Goal: Information Seeking & Learning: Learn about a topic

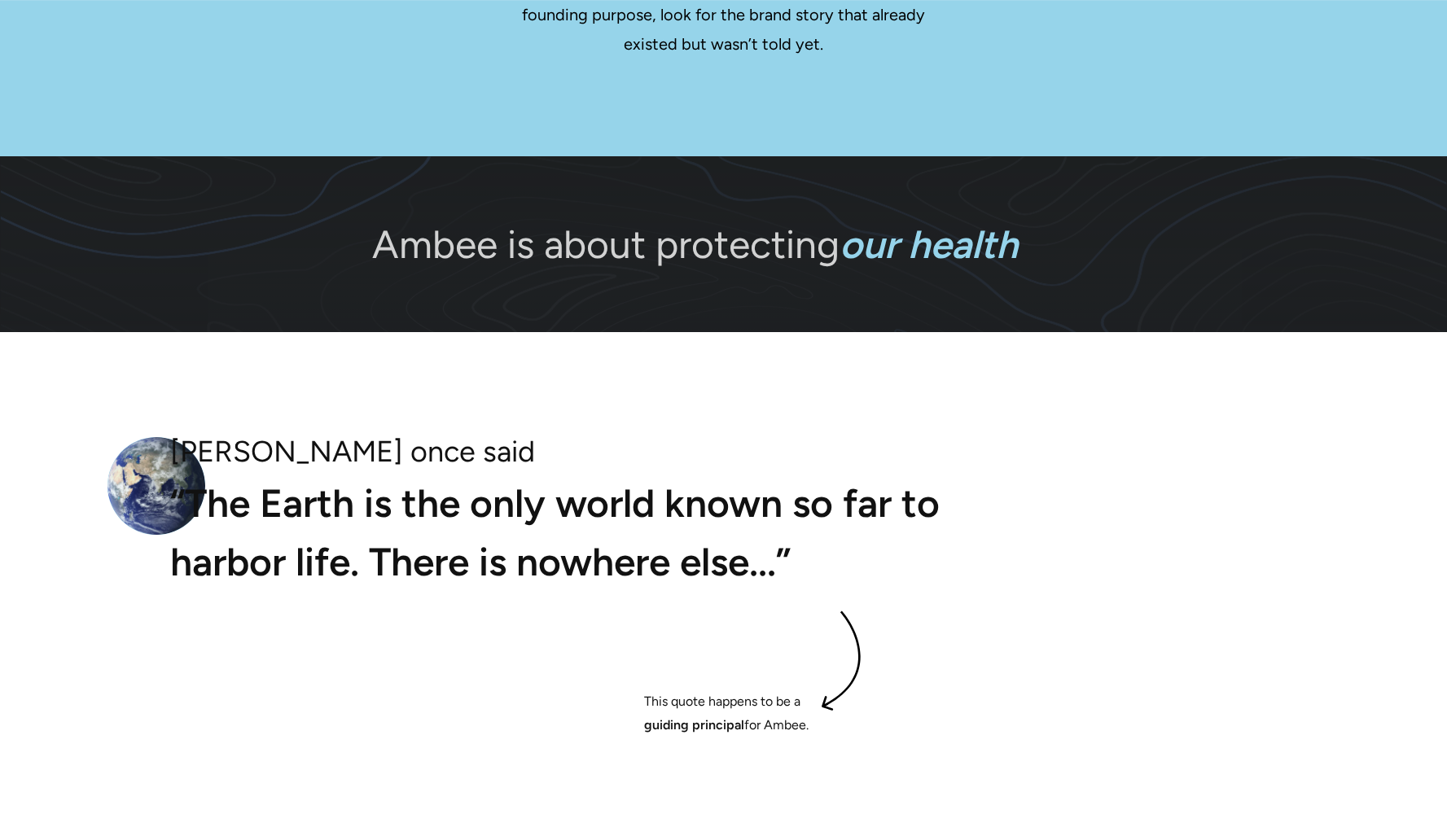
scroll to position [3062, 0]
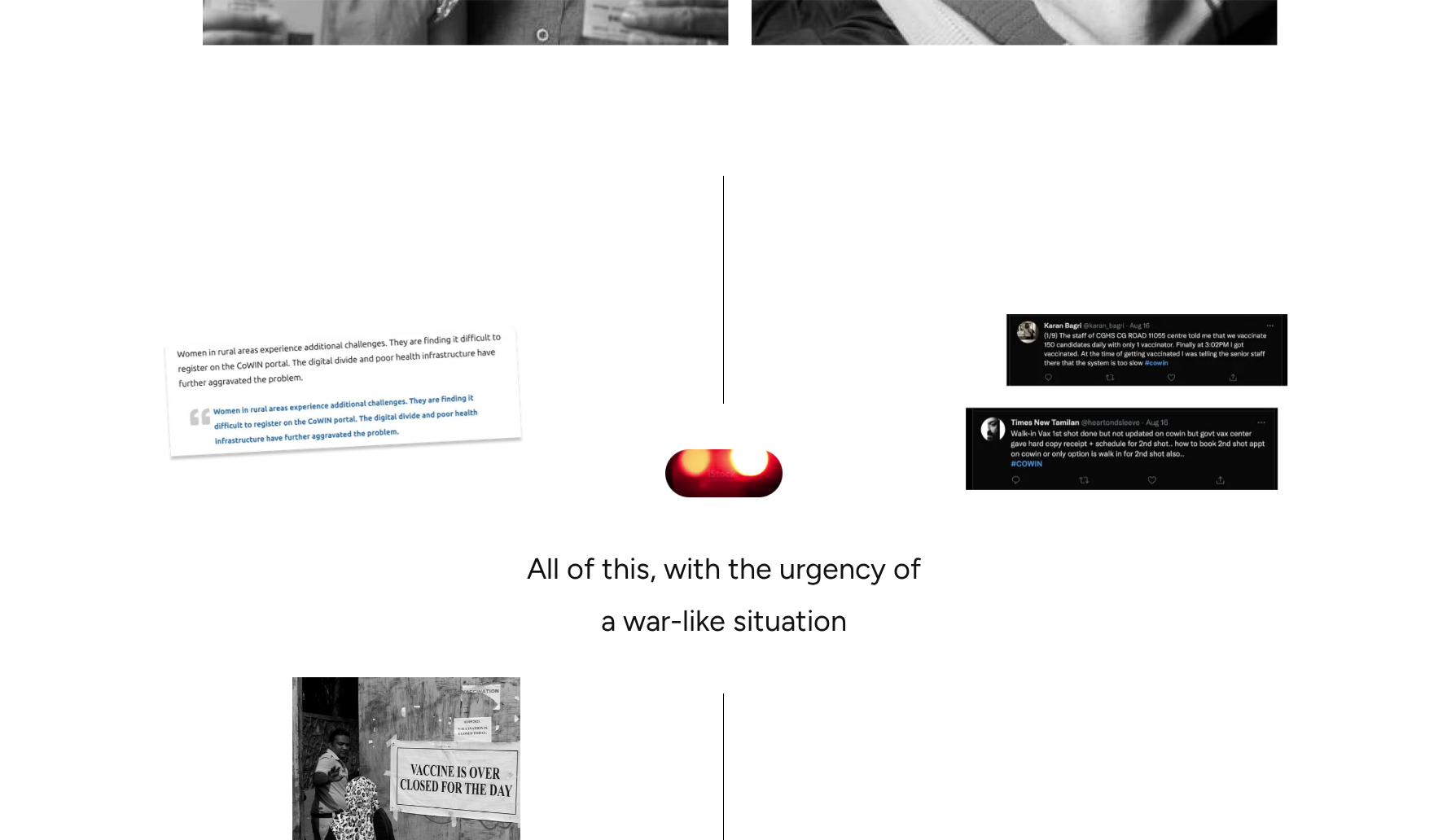
scroll to position [5023, 0]
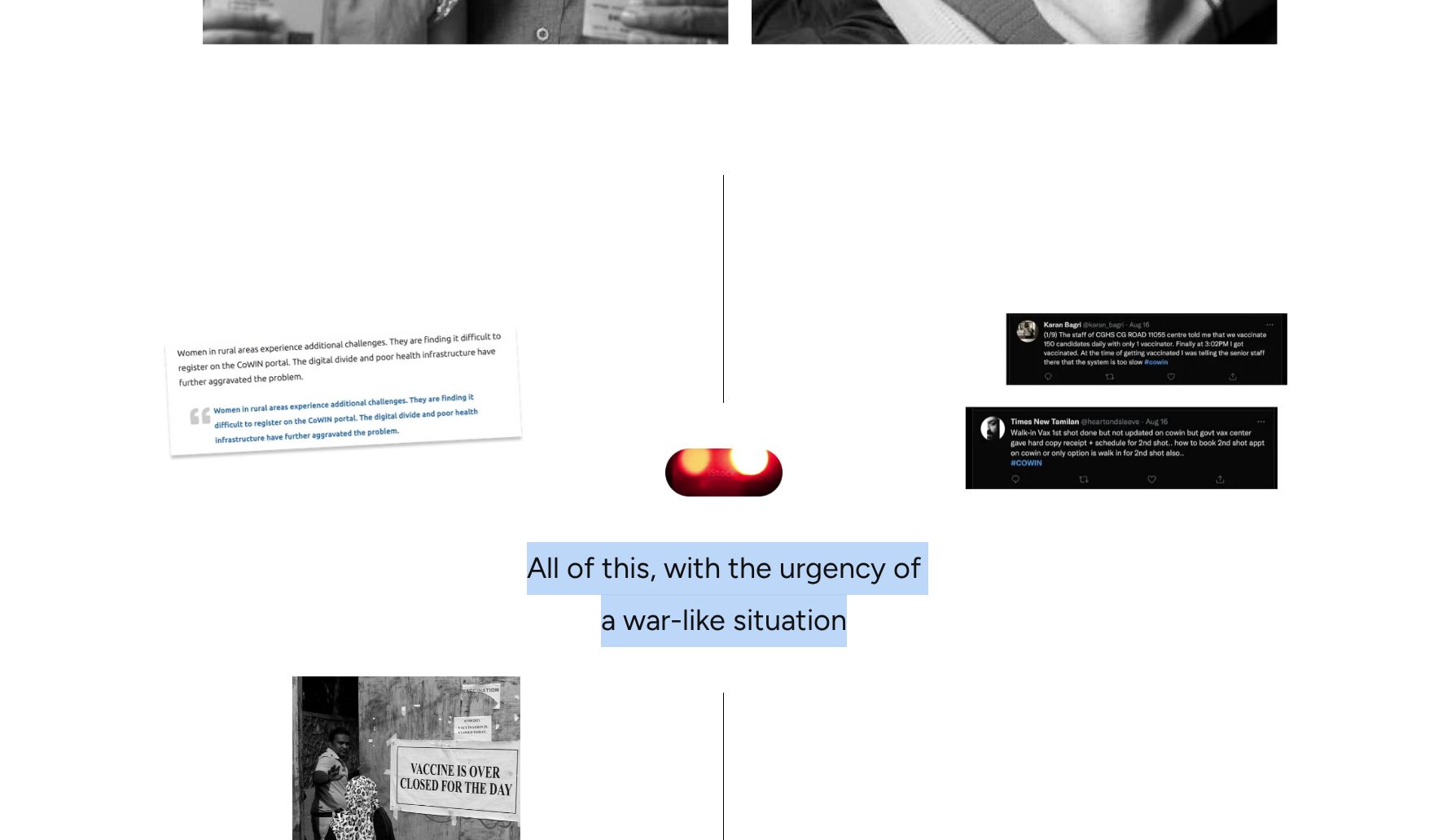
drag, startPoint x: 522, startPoint y: 480, endPoint x: 861, endPoint y: 582, distance: 354.0
click at [861, 582] on div "All of this, with the urgency of a war-like situation" at bounding box center [724, 548] width 1107 height 746
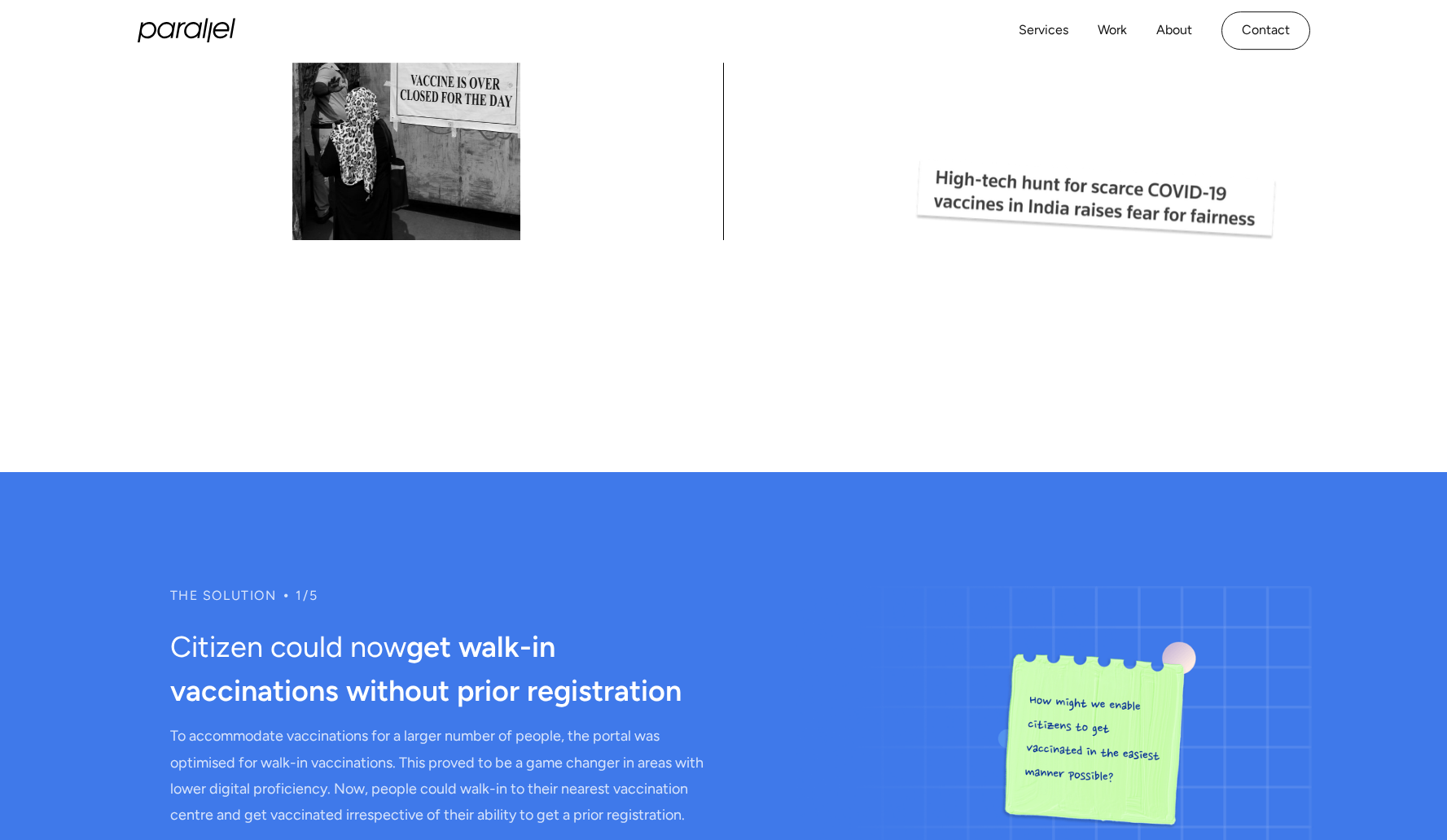
scroll to position [5704, 0]
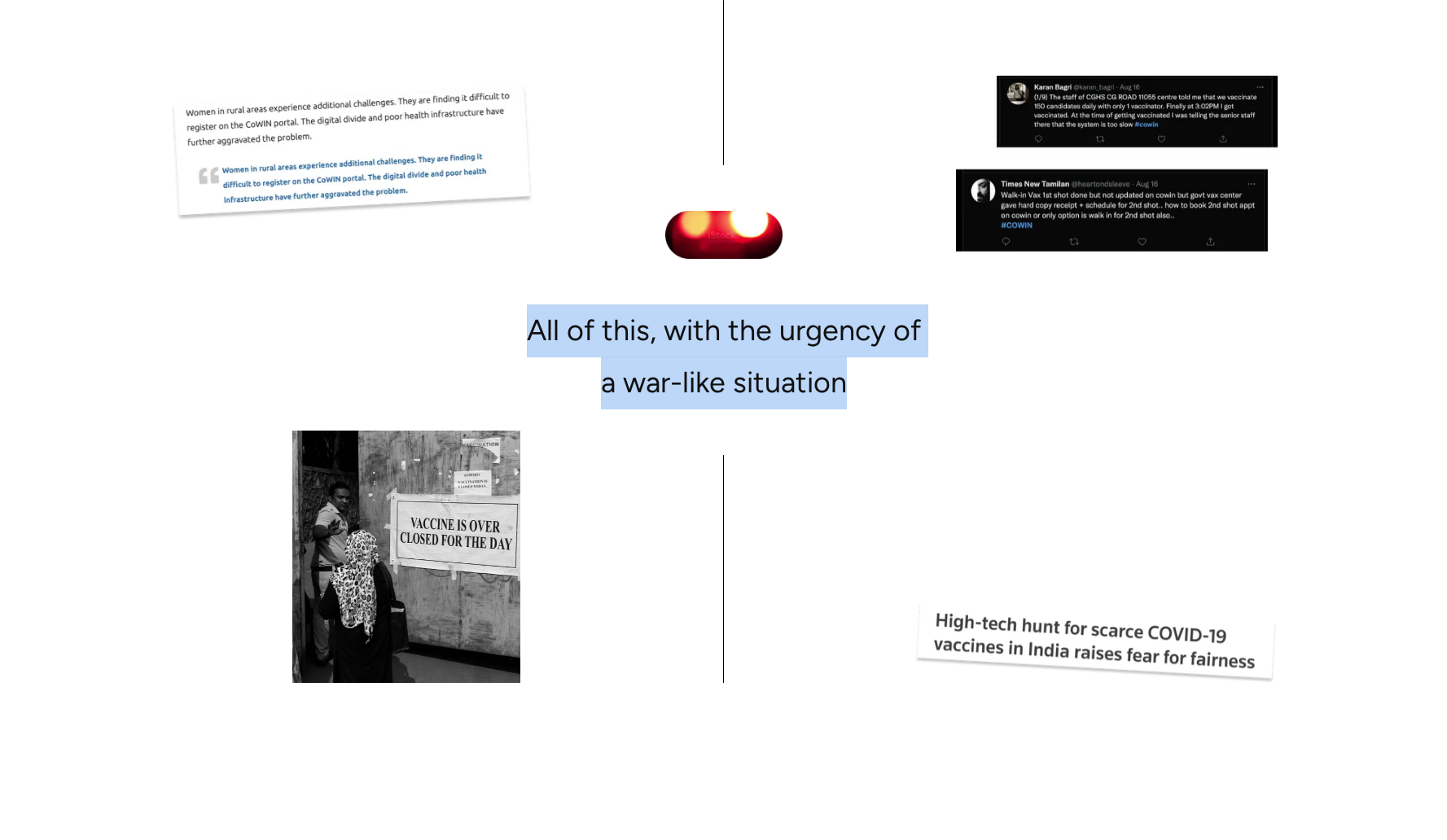
click at [671, 305] on div "All of this, with the urgency of a war-like situation" at bounding box center [724, 358] width 394 height 106
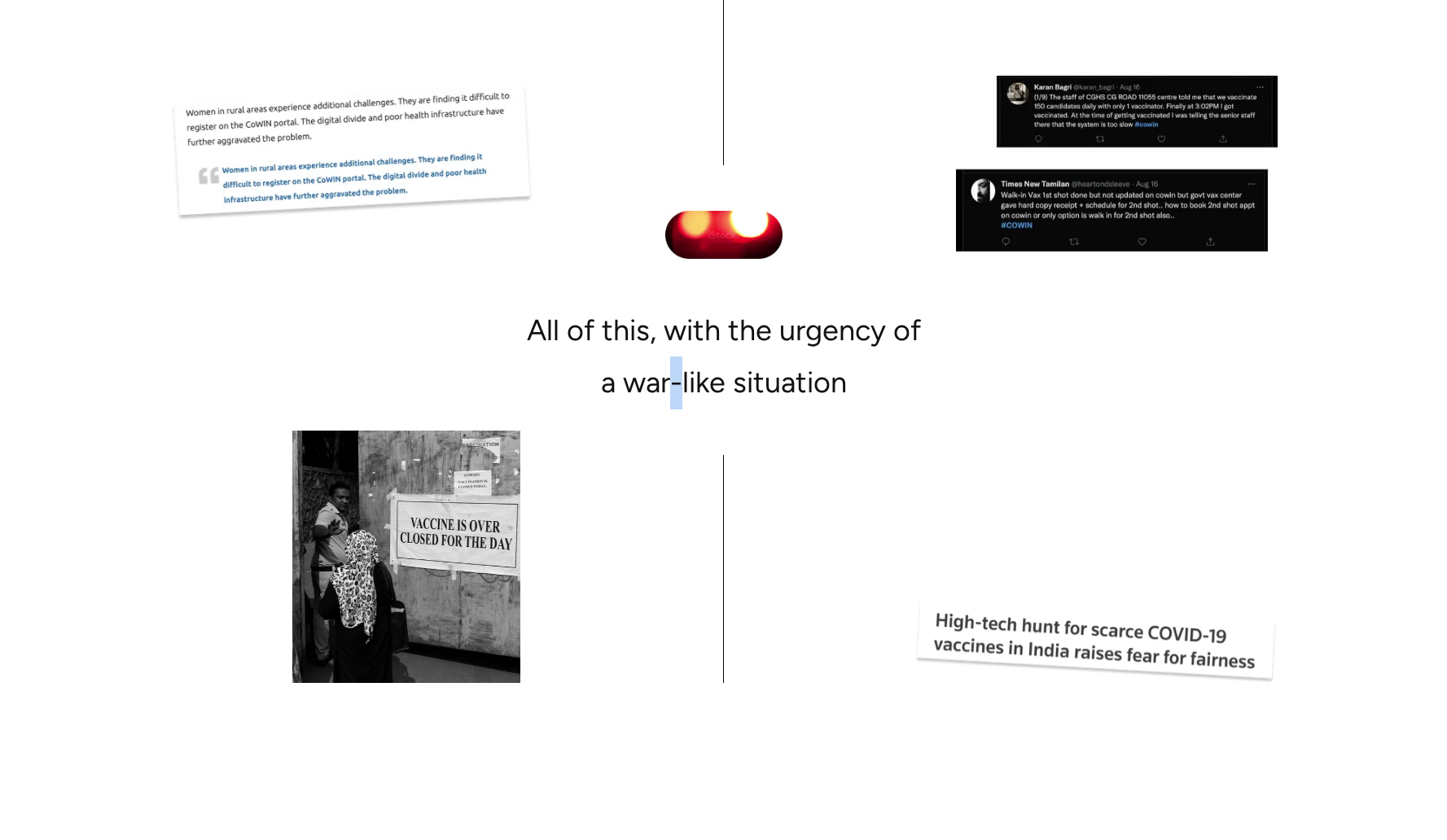
scroll to position [5262, 0]
click at [671, 305] on div "All of this, with the urgency of a war-like situation" at bounding box center [724, 357] width 394 height 106
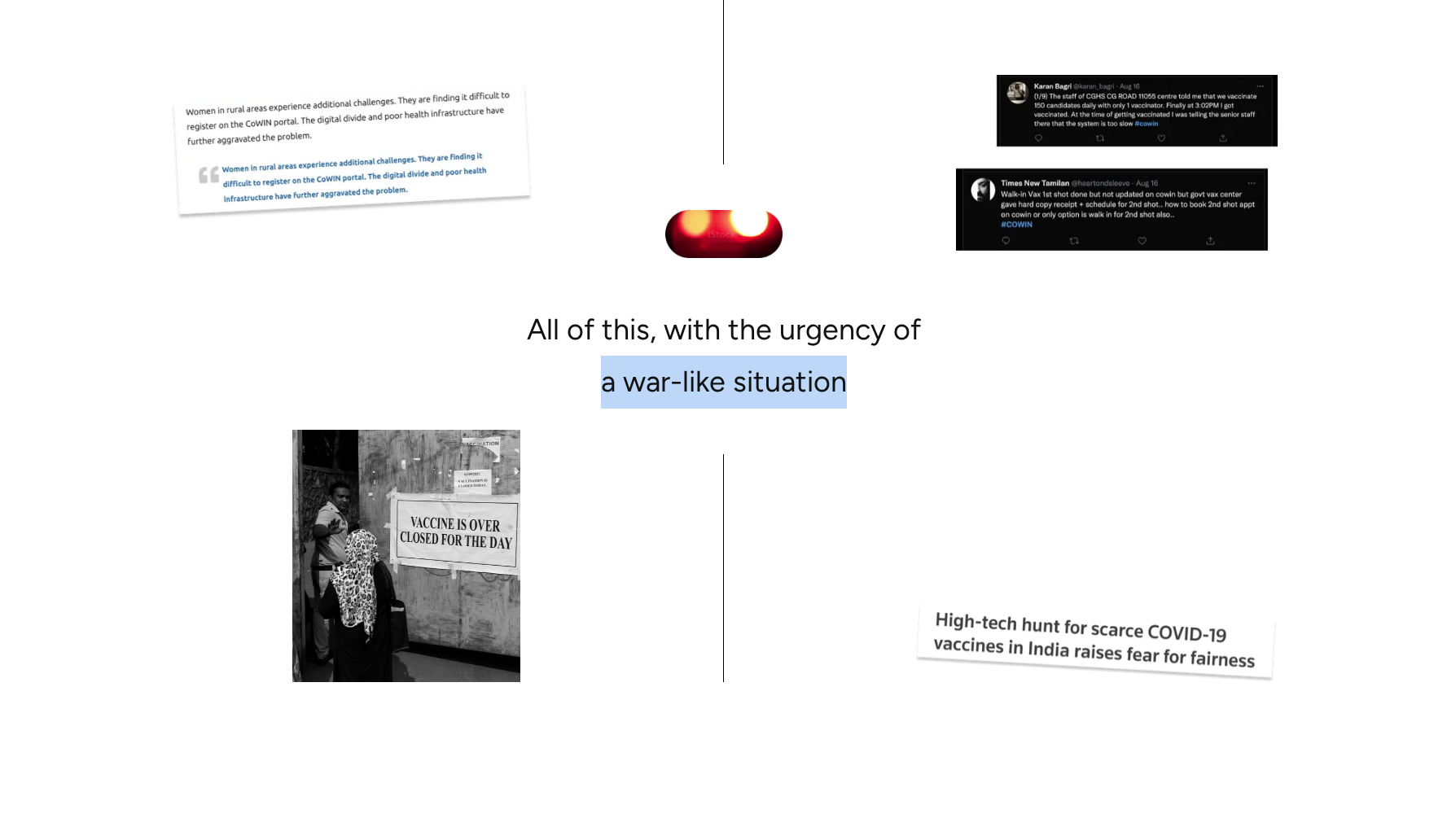
click at [671, 305] on div "All of this, with the urgency of a war-like situation" at bounding box center [724, 357] width 394 height 106
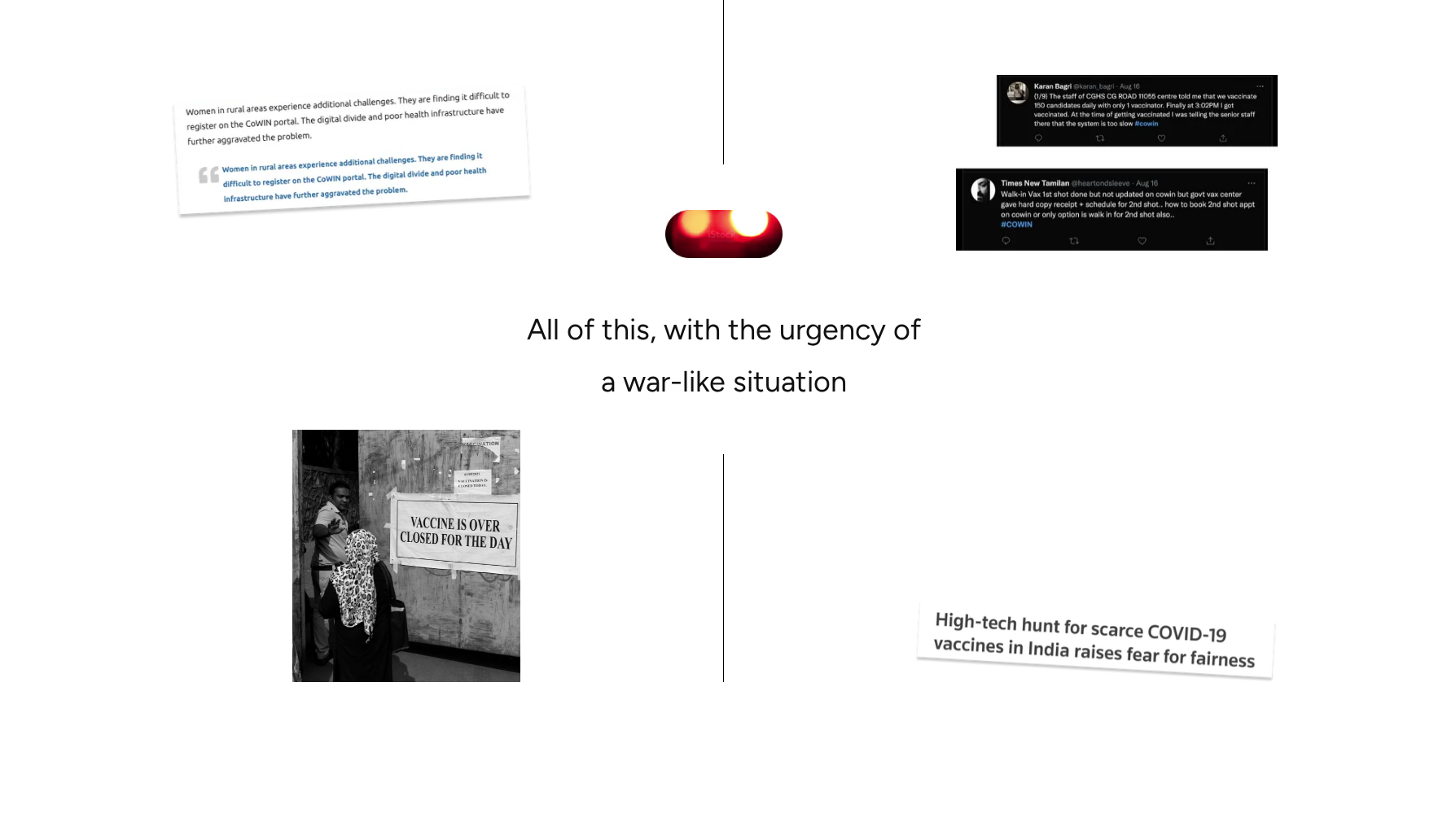
click at [771, 304] on div "All of this, with the urgency of a war-like situation" at bounding box center [724, 357] width 394 height 106
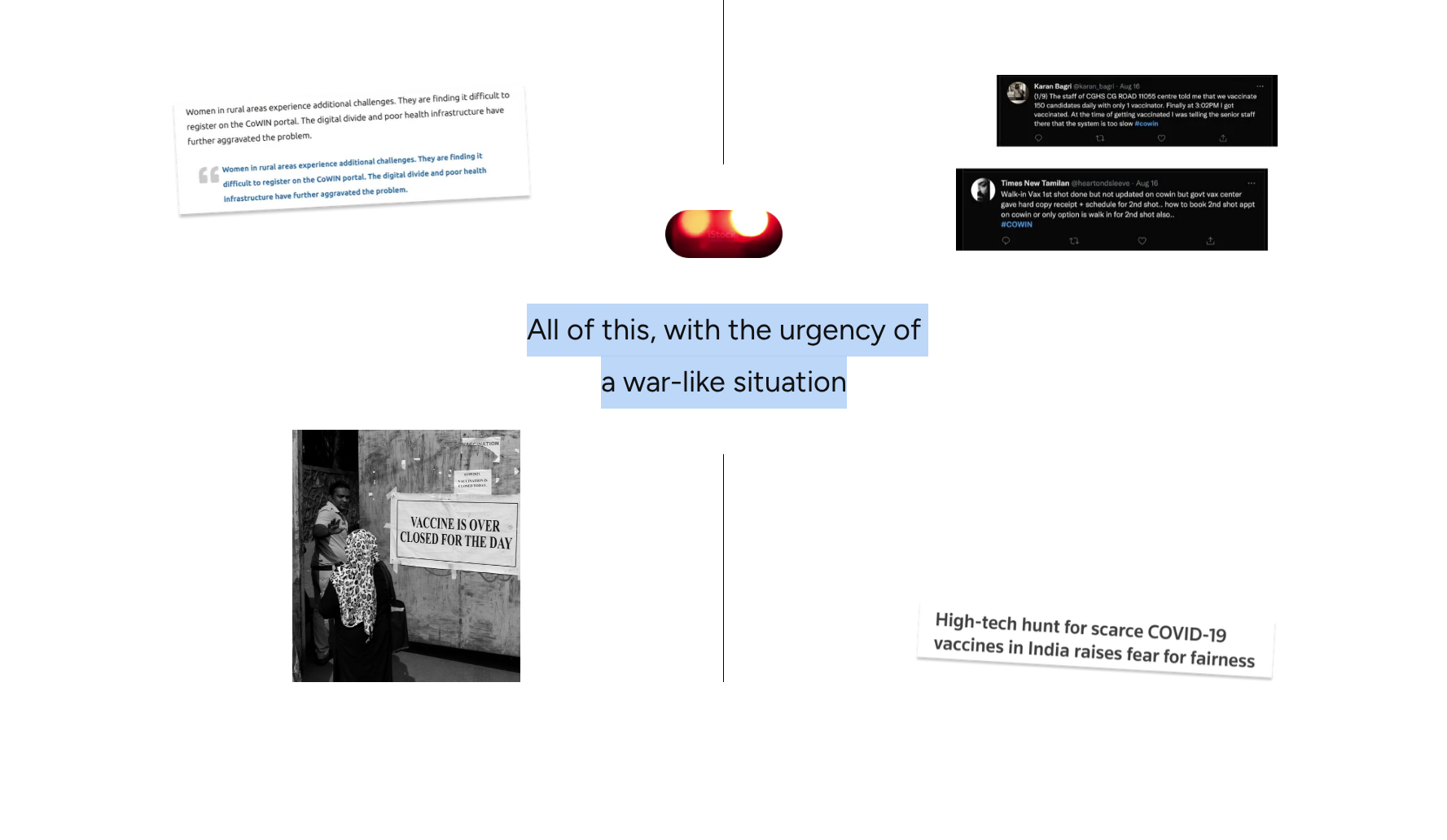
drag, startPoint x: 499, startPoint y: 234, endPoint x: 897, endPoint y: 336, distance: 410.9
click at [897, 336] on div "All of this, with the urgency of a war-like situation" at bounding box center [724, 309] width 1107 height 746
copy div "All of this, with the urgency of a war-like situation"
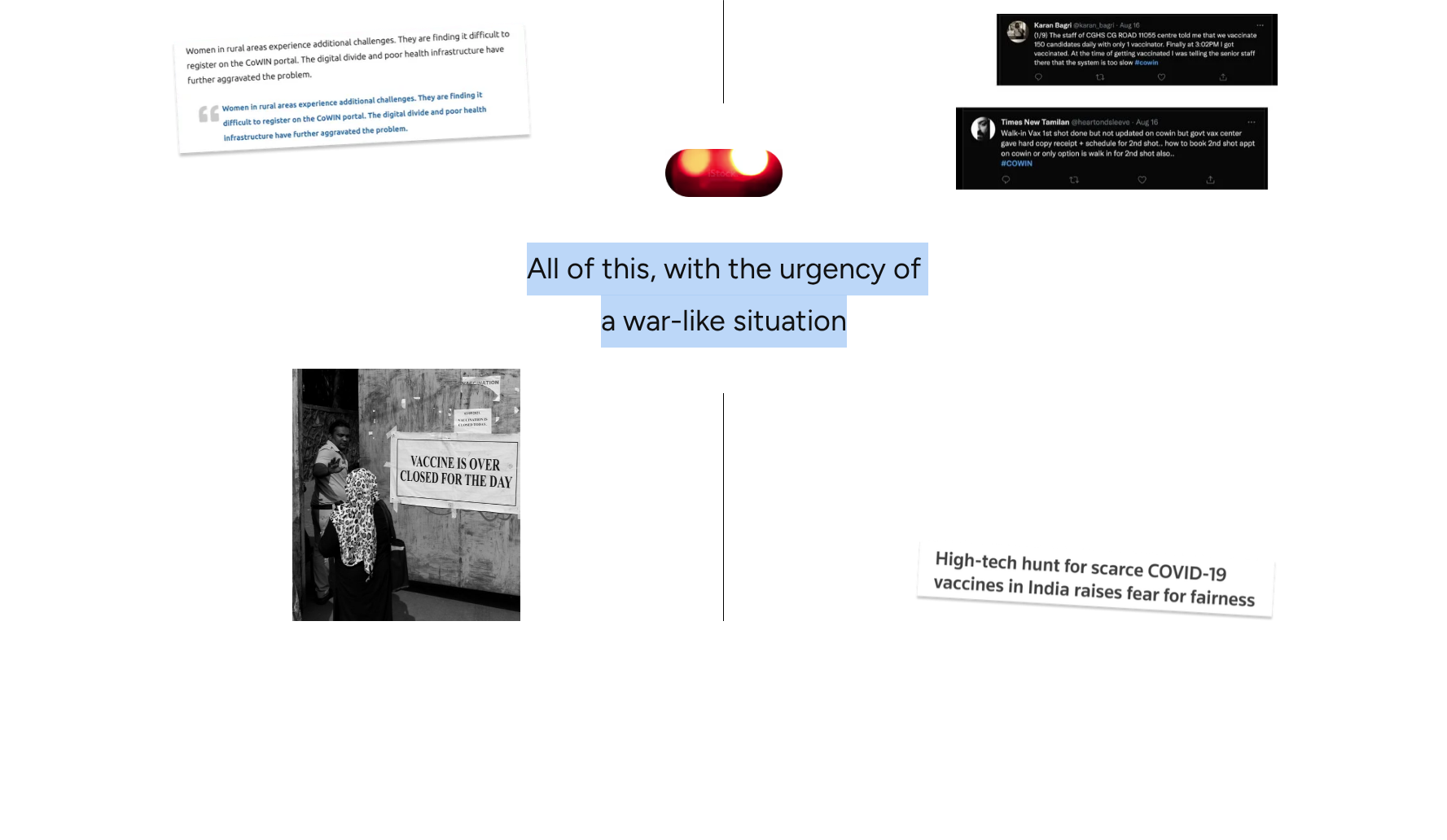
scroll to position [5324, 0]
click at [824, 331] on div "All of this, with the urgency of a war-like situation" at bounding box center [724, 247] width 1107 height 746
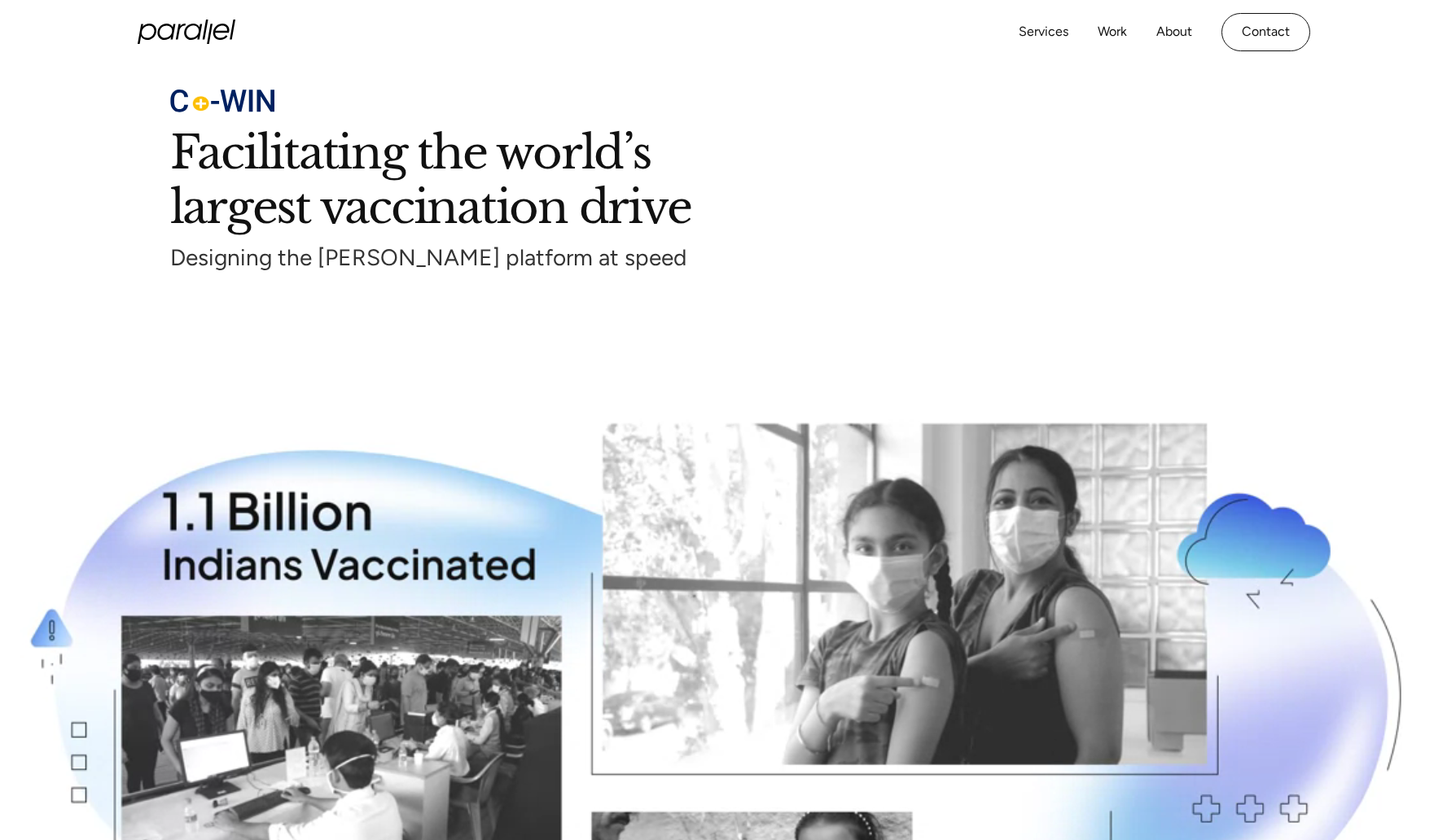
scroll to position [0, 0]
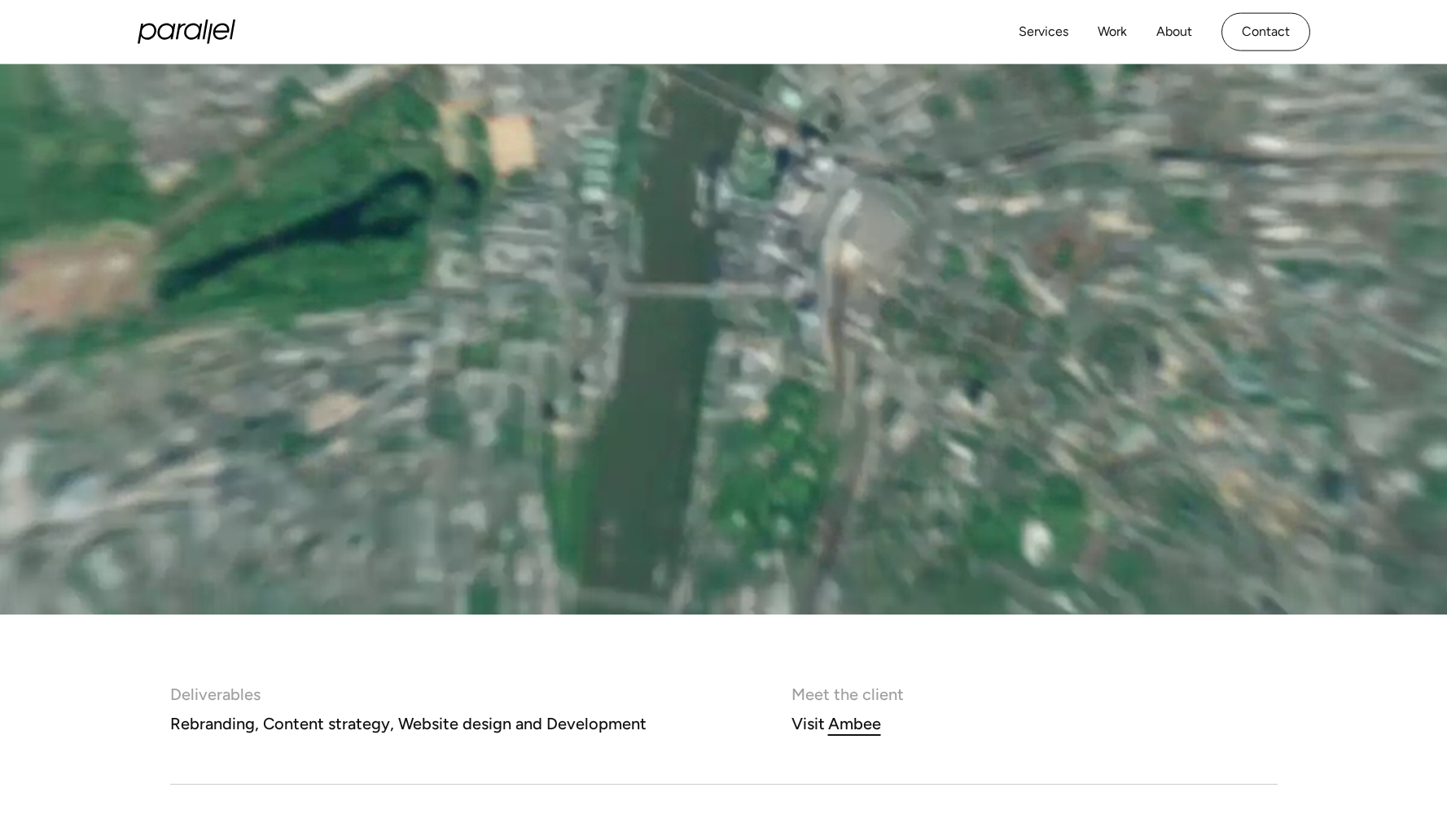
scroll to position [518, 0]
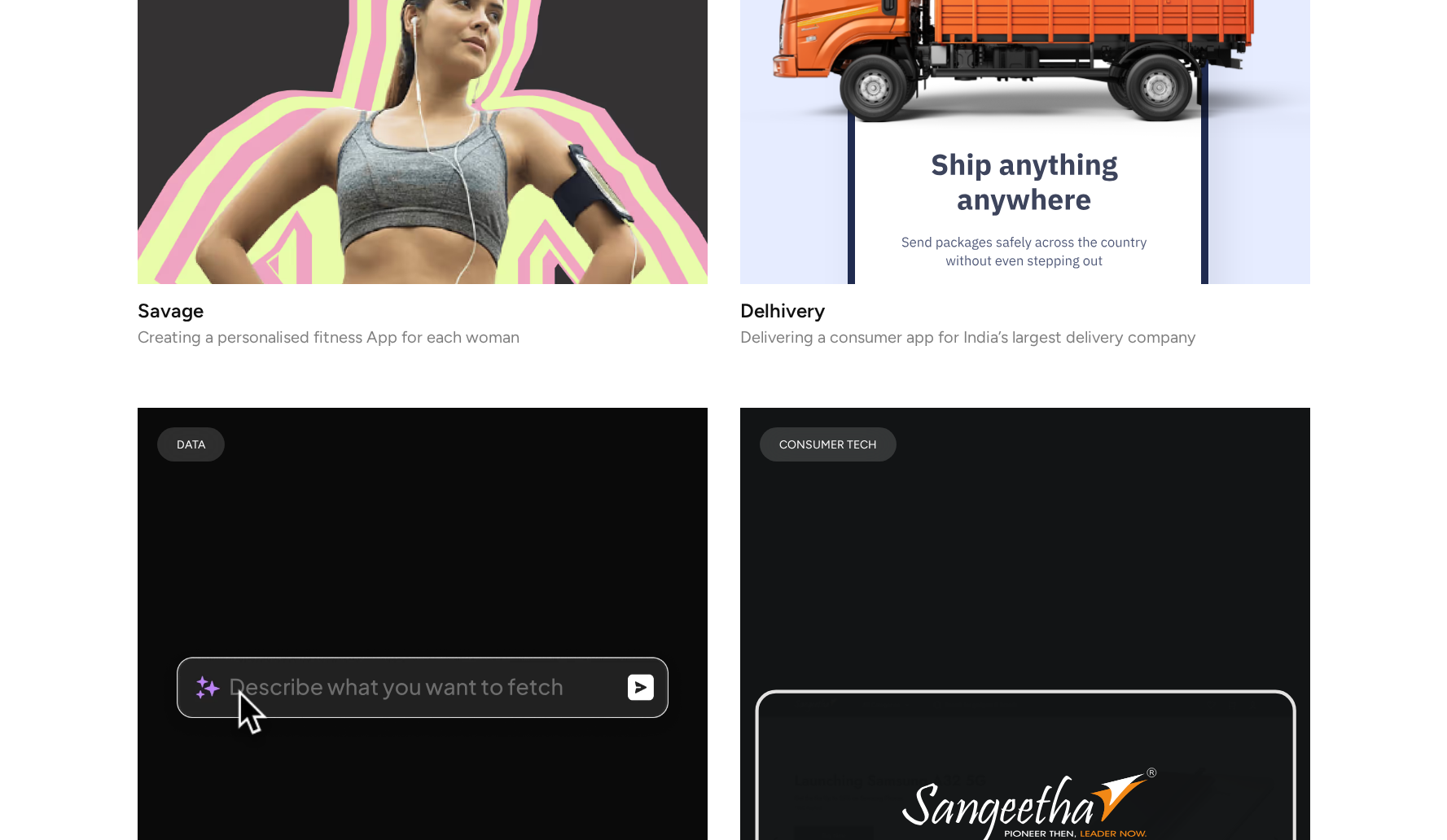
scroll to position [9092, 0]
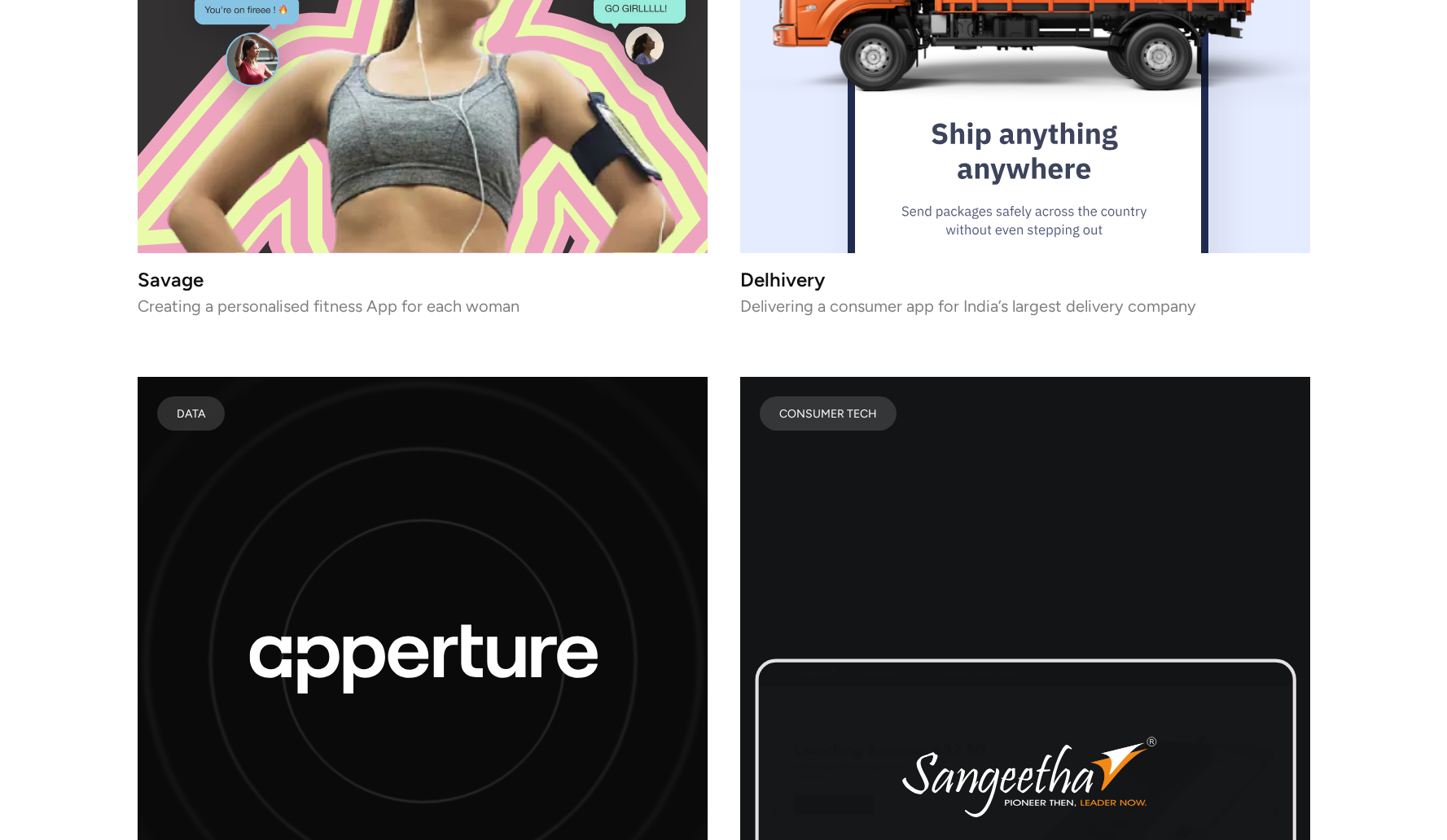
click at [383, 199] on image at bounding box center [422, 58] width 541 height 391
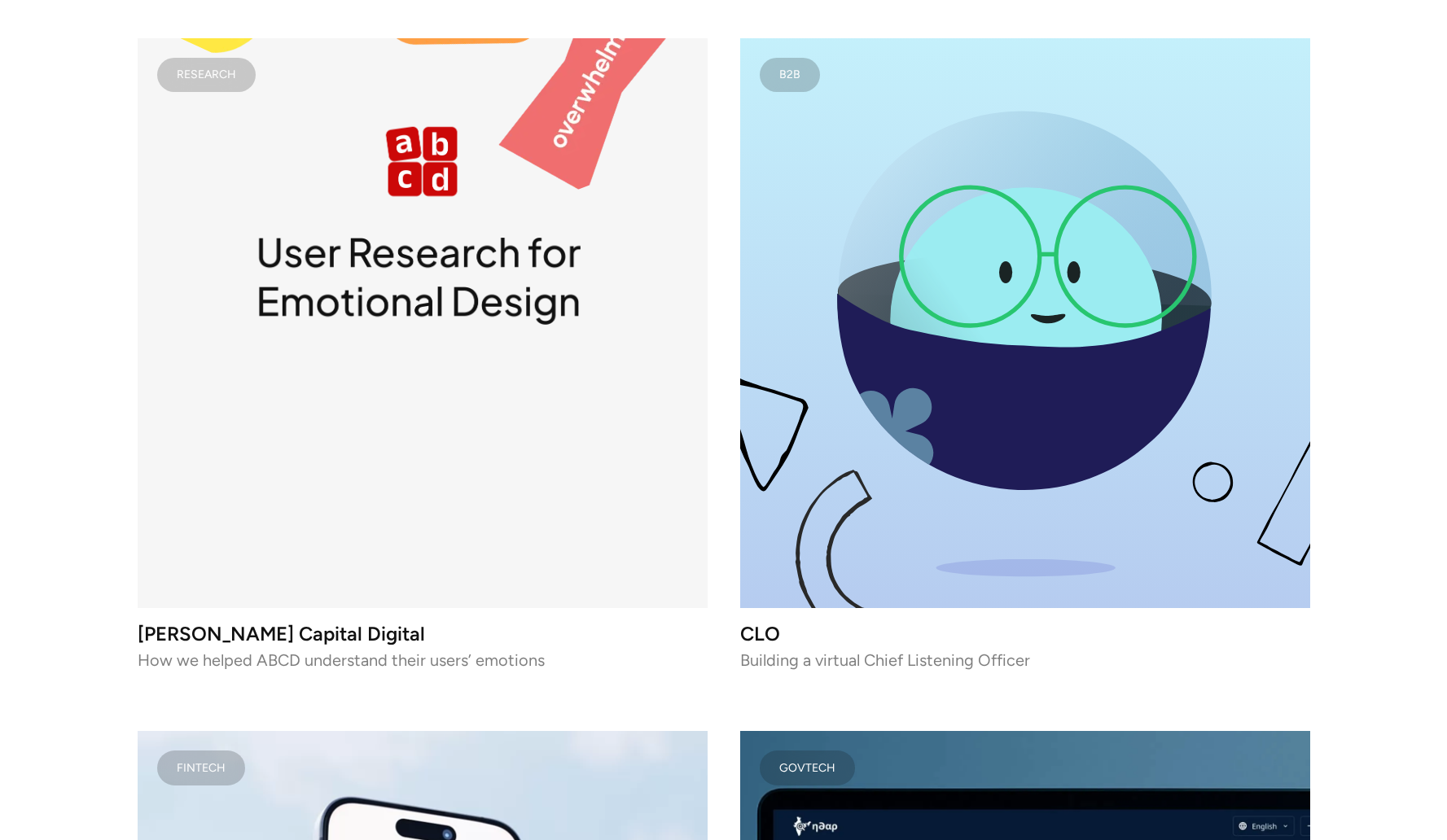
scroll to position [10138, 0]
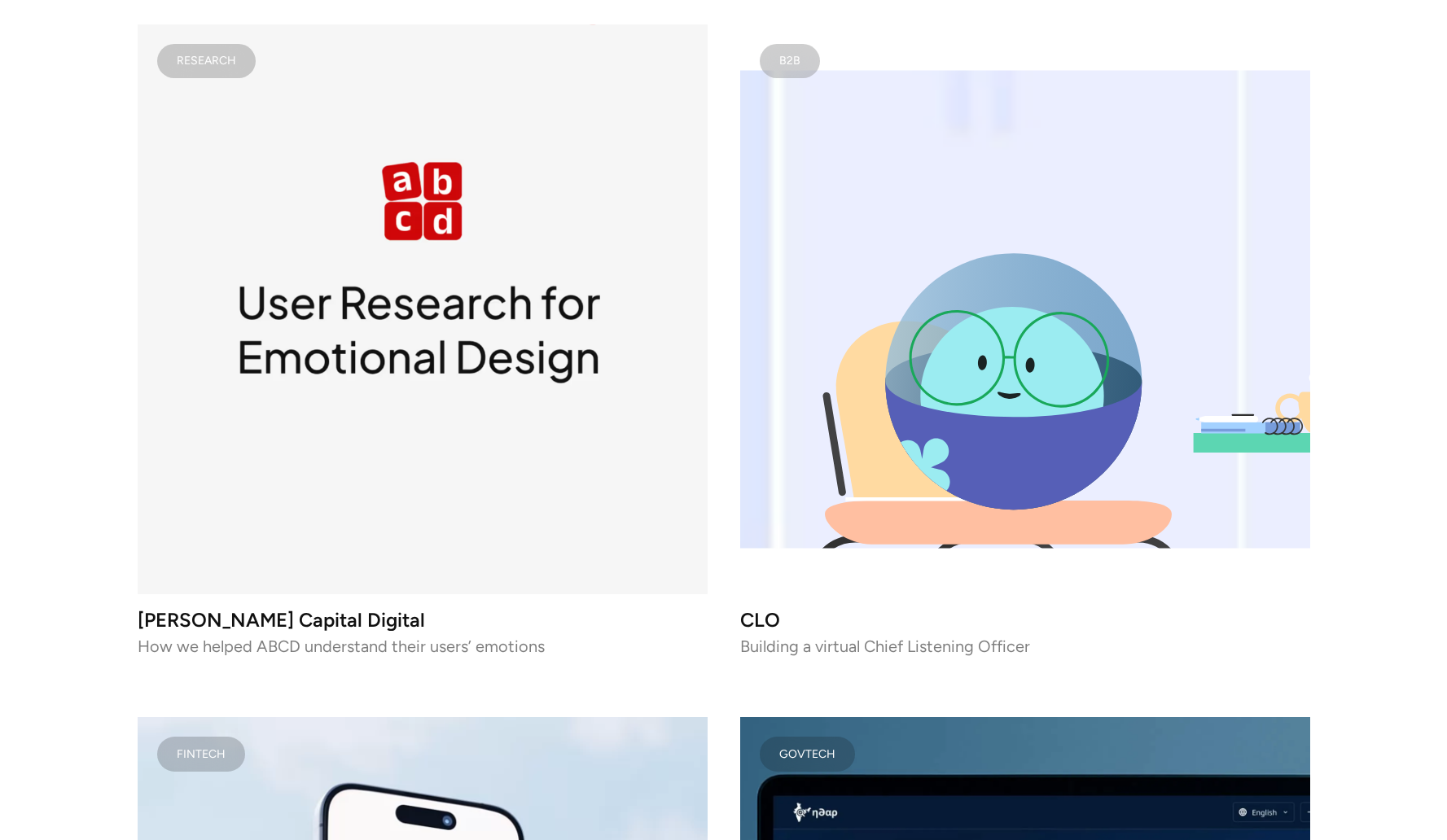
click at [1009, 473] on icon "lottie-animation-container" at bounding box center [1013, 444] width 256 height 129
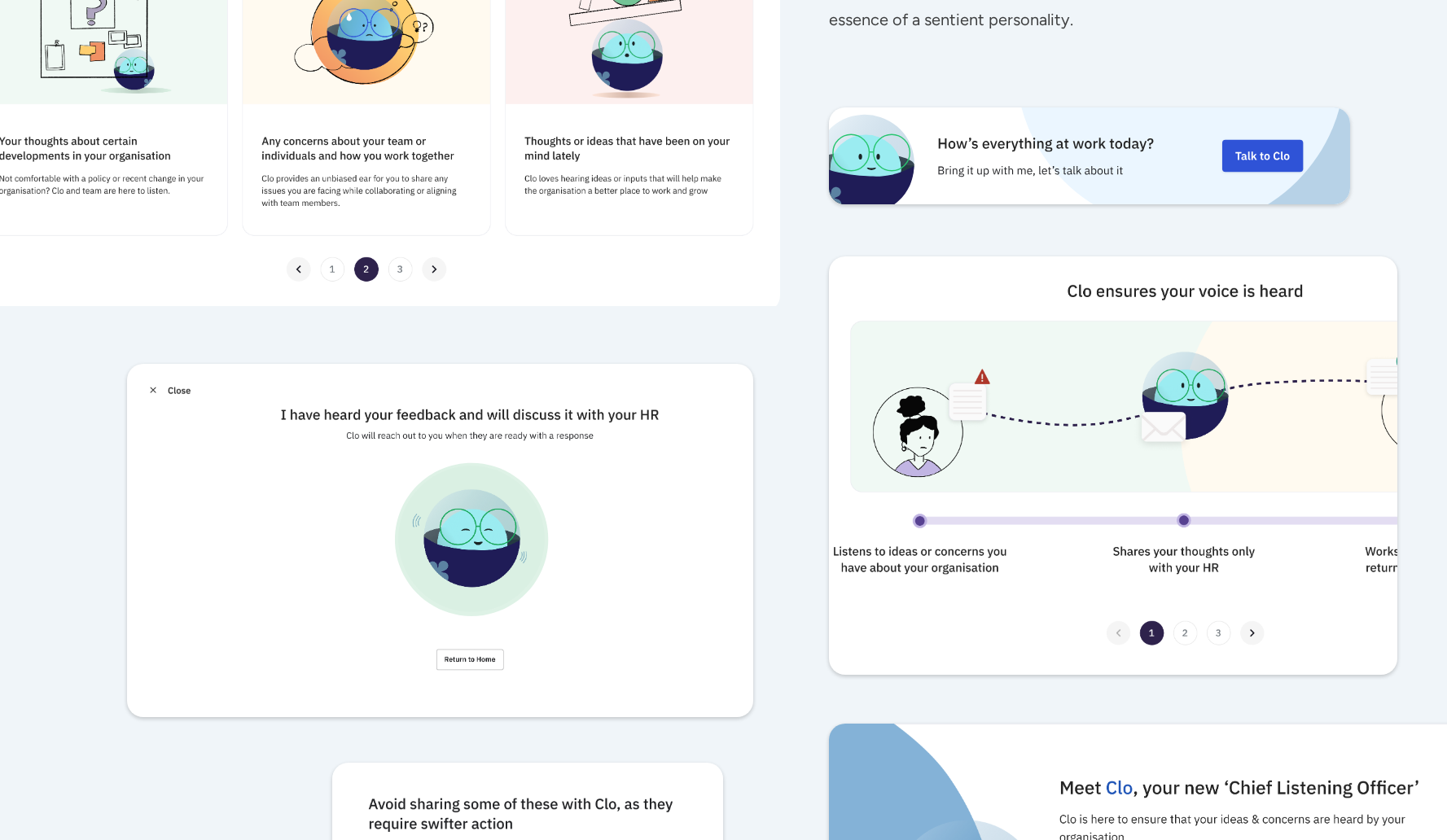
scroll to position [8058, 0]
